Goal: Task Accomplishment & Management: Manage account settings

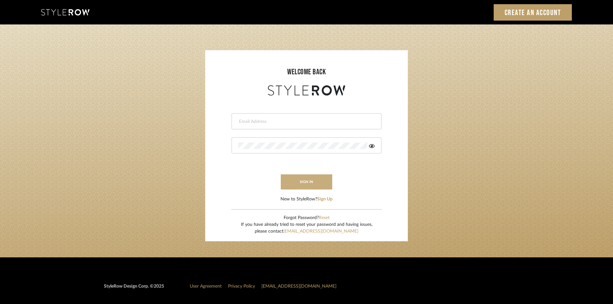
type input "leslie@roomerslimited.com"
click at [312, 182] on button "sign in" at bounding box center [306, 181] width 51 height 15
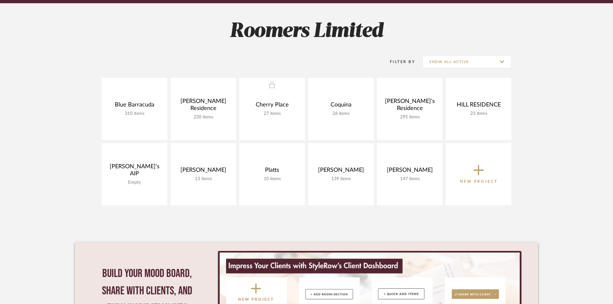
scroll to position [96, 0]
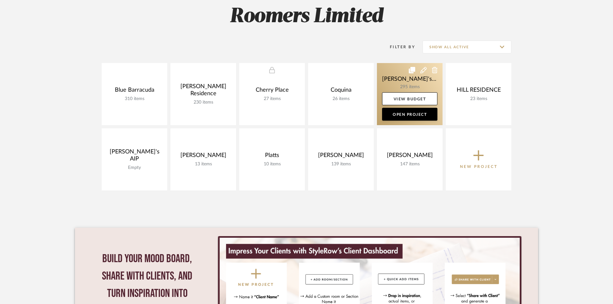
click at [405, 80] on link at bounding box center [410, 94] width 66 height 62
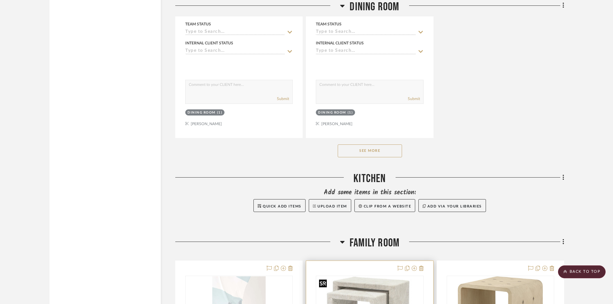
scroll to position [1640, 0]
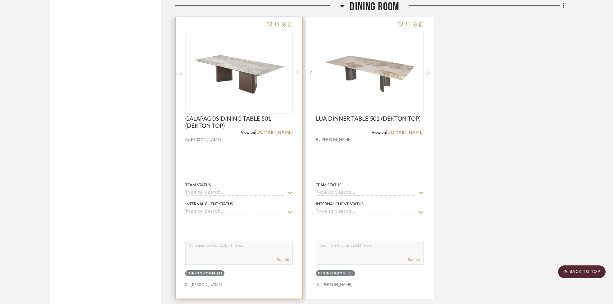
click at [292, 24] on icon at bounding box center [290, 24] width 5 height 5
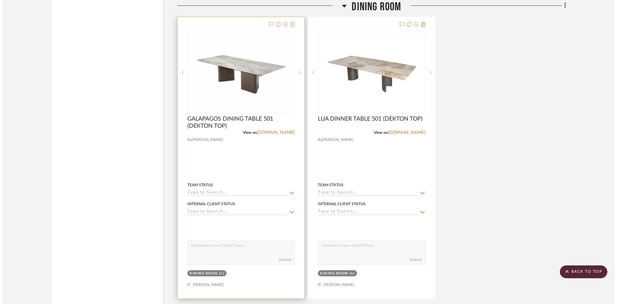
scroll to position [0, 0]
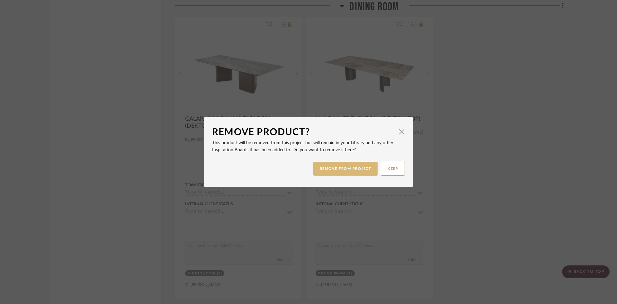
click at [356, 168] on button "REMOVE FROM PROJECT" at bounding box center [346, 169] width 65 height 14
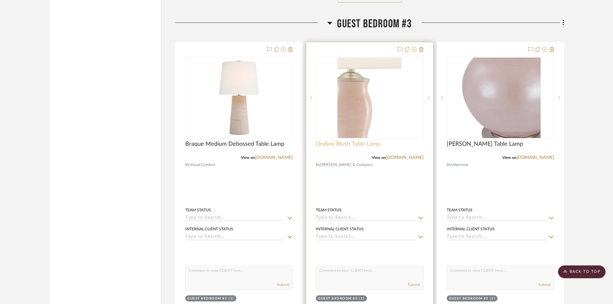
scroll to position [3859, 0]
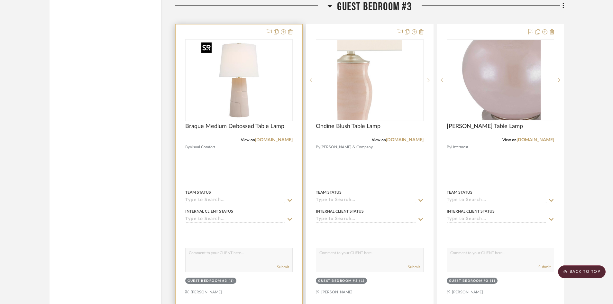
click at [0, 0] on img at bounding box center [0, 0] width 0 height 0
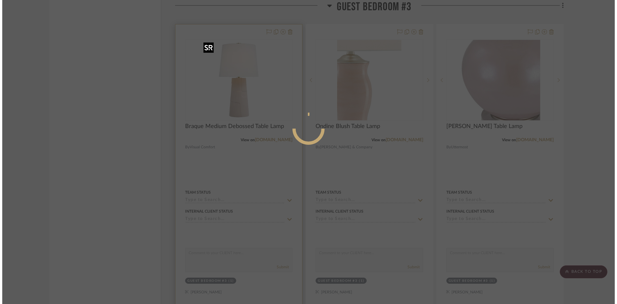
scroll to position [0, 0]
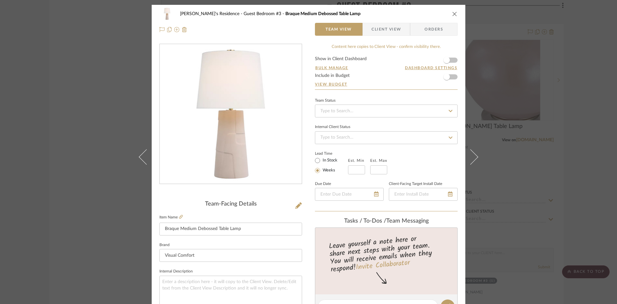
click at [452, 14] on icon "close" at bounding box center [454, 13] width 5 height 5
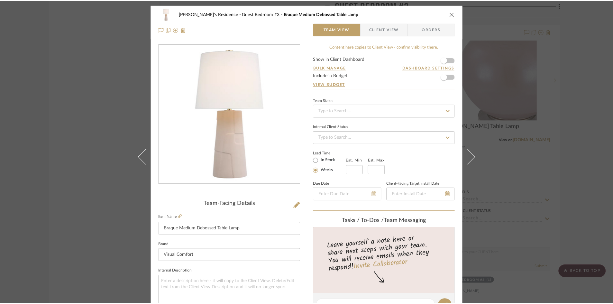
scroll to position [3859, 0]
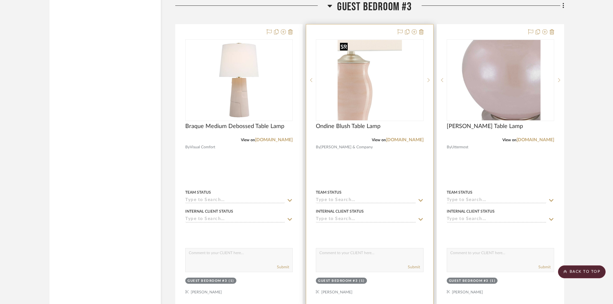
click at [367, 98] on img "0" at bounding box center [369, 80] width 64 height 80
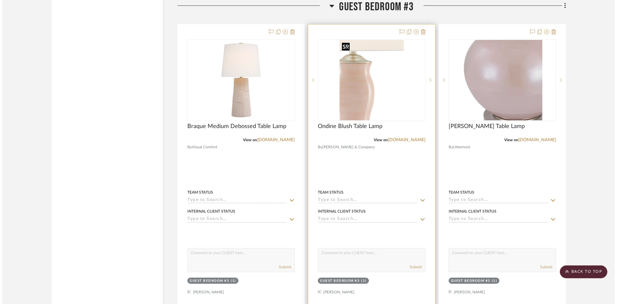
scroll to position [0, 0]
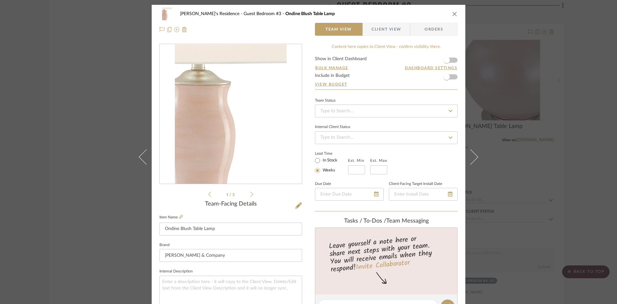
click at [247, 194] on li "1 / 3" at bounding box center [230, 194] width 39 height 8
click at [250, 194] on icon at bounding box center [251, 194] width 3 height 6
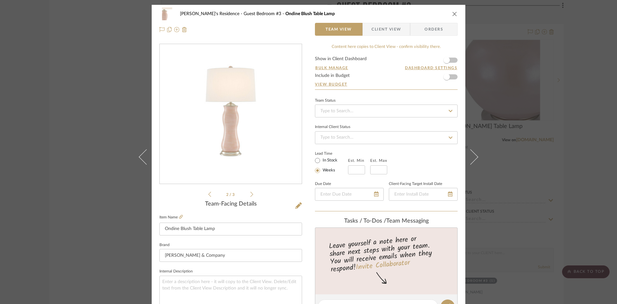
click at [250, 194] on icon at bounding box center [251, 194] width 3 height 6
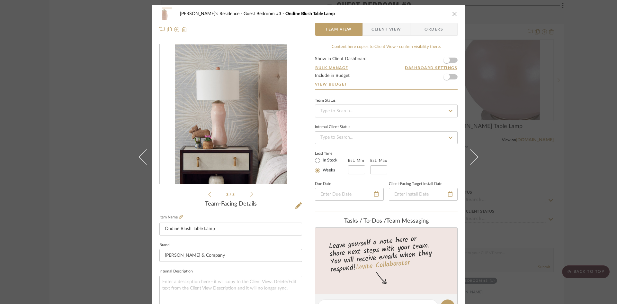
click at [452, 15] on icon "close" at bounding box center [454, 13] width 5 height 5
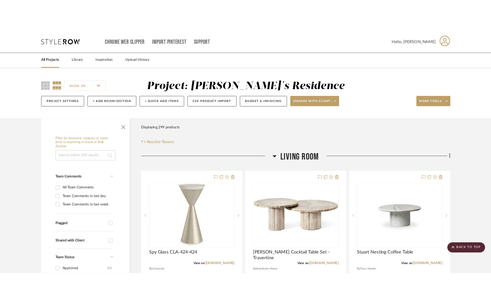
scroll to position [3859, 0]
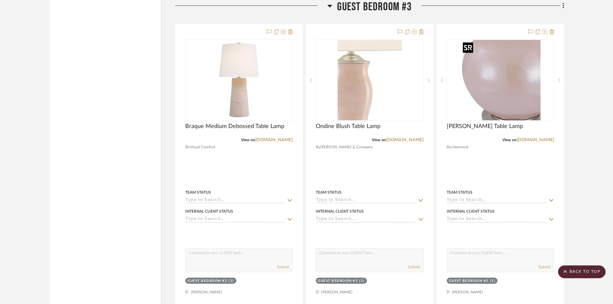
click at [465, 52] on div at bounding box center [468, 47] width 10 height 10
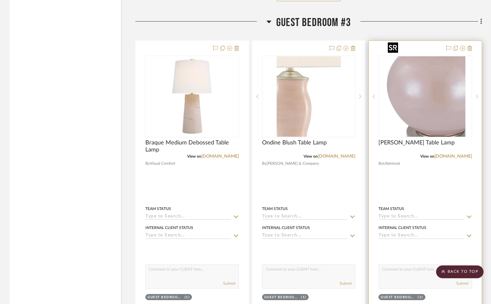
click at [447, 74] on img "0" at bounding box center [425, 96] width 80 height 80
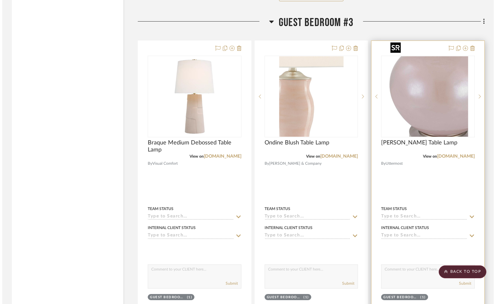
scroll to position [0, 0]
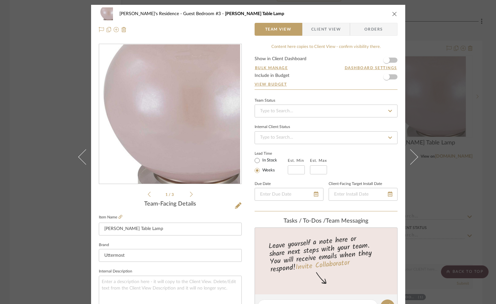
drag, startPoint x: 188, startPoint y: 190, endPoint x: 188, endPoint y: 194, distance: 3.9
click at [188, 194] on div "1 / 3" at bounding box center [170, 121] width 143 height 154
click at [190, 194] on icon at bounding box center [191, 194] width 3 height 6
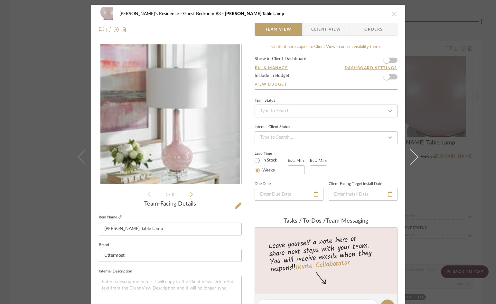
click at [392, 15] on icon "close" at bounding box center [394, 13] width 5 height 5
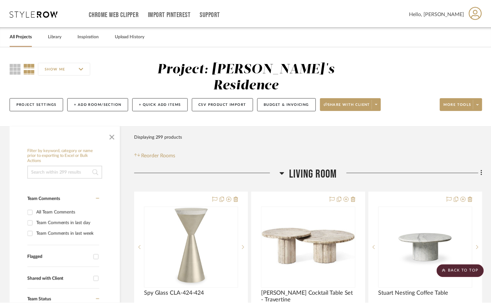
scroll to position [3859, 0]
